Goal: Task Accomplishment & Management: Manage account settings

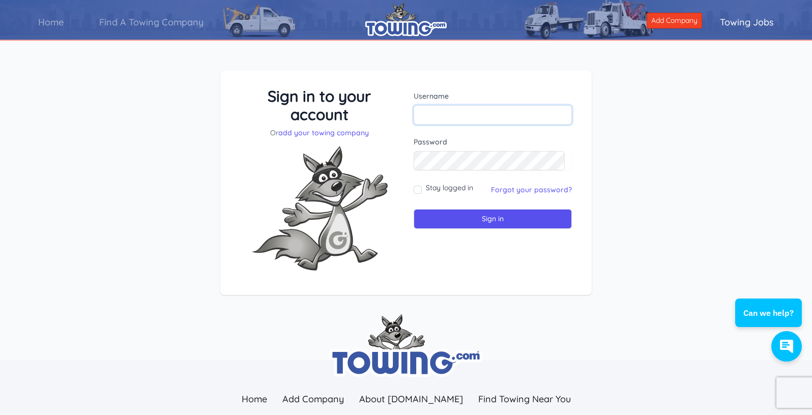
type input "testontowing"
click at [479, 259] on div "Username testontowing Password Stay logged in Sign in" at bounding box center [493, 183] width 174 height 192
click at [484, 218] on input "Sign in" at bounding box center [493, 219] width 158 height 20
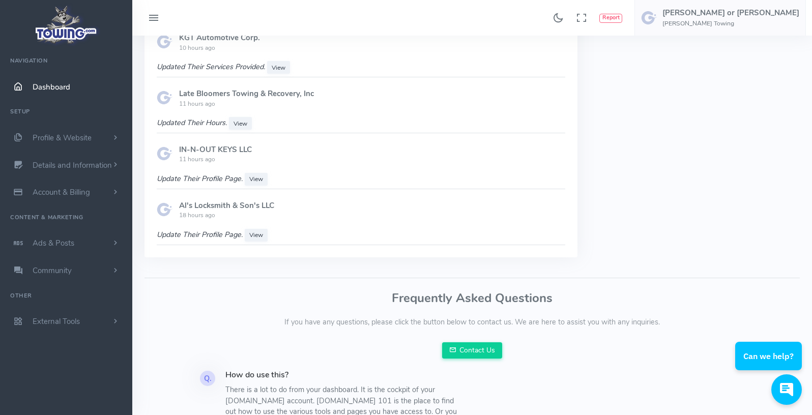
scroll to position [865, 0]
